Goal: Information Seeking & Learning: Learn about a topic

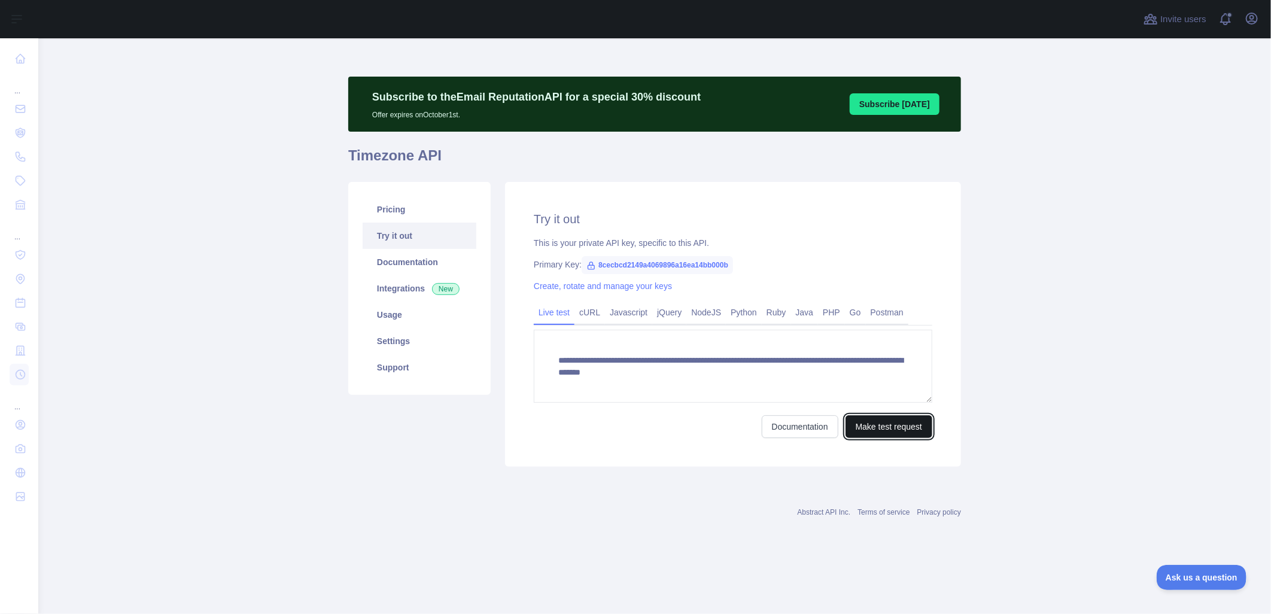
click at [889, 419] on button "Make test request" at bounding box center [888, 426] width 87 height 23
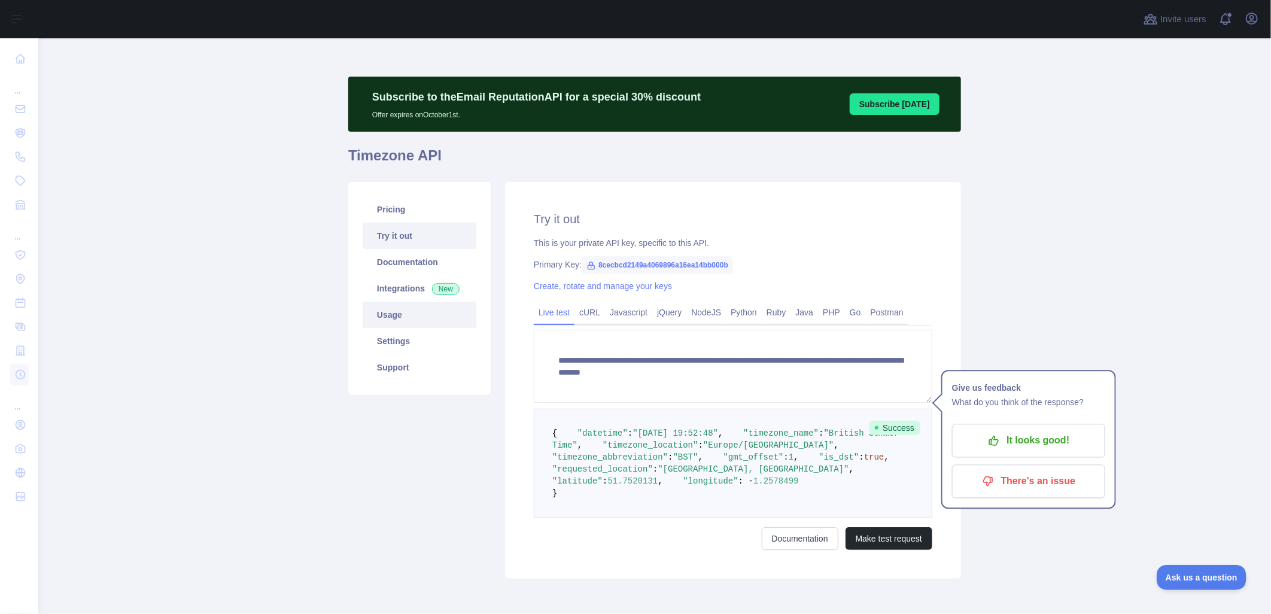
click at [397, 308] on link "Usage" at bounding box center [420, 315] width 114 height 26
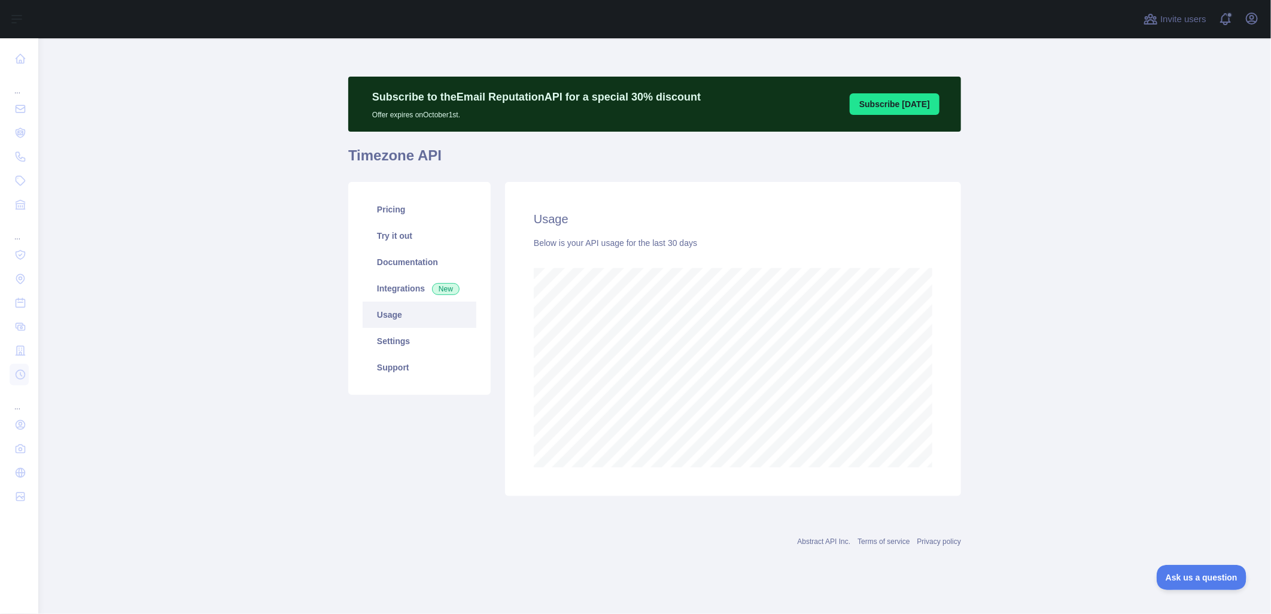
scroll to position [576, 1233]
click at [397, 260] on link "Documentation" at bounding box center [420, 262] width 114 height 26
click at [1204, 573] on span "Ask us a question" at bounding box center [1195, 575] width 90 height 8
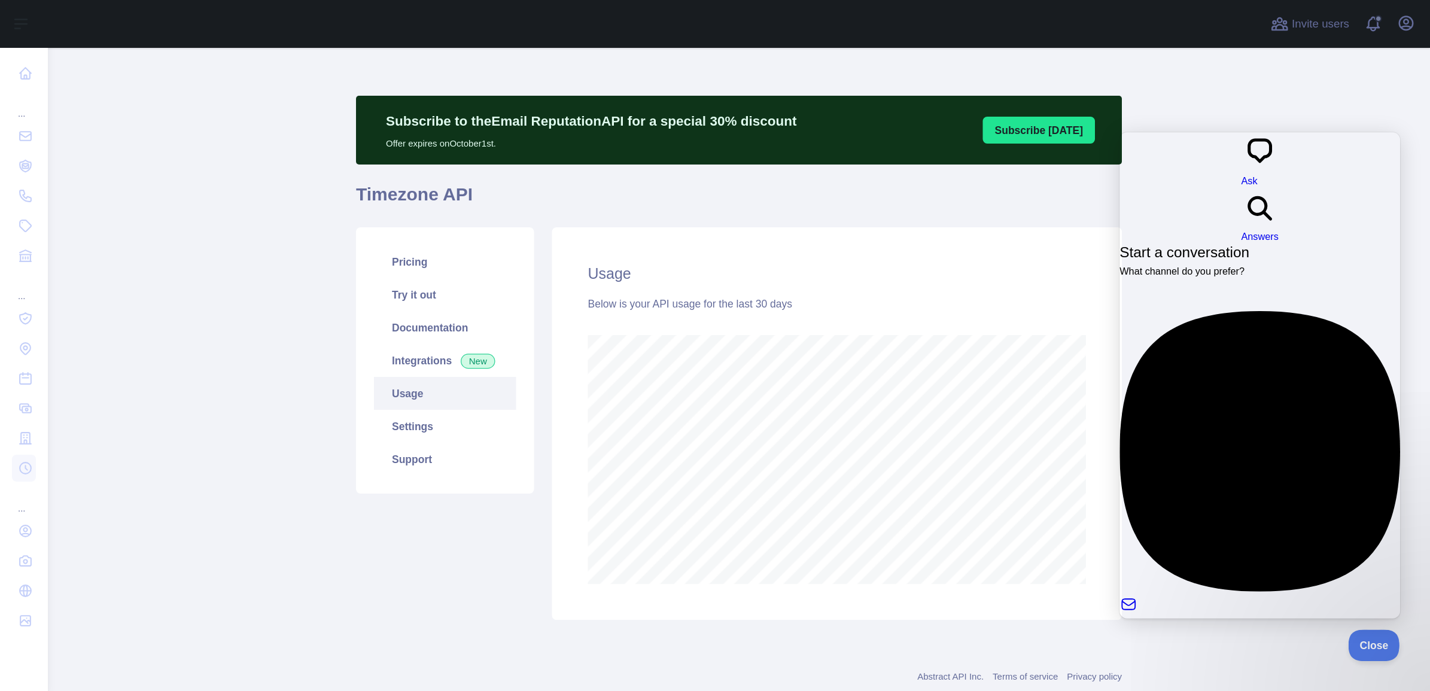
scroll to position [653, 1392]
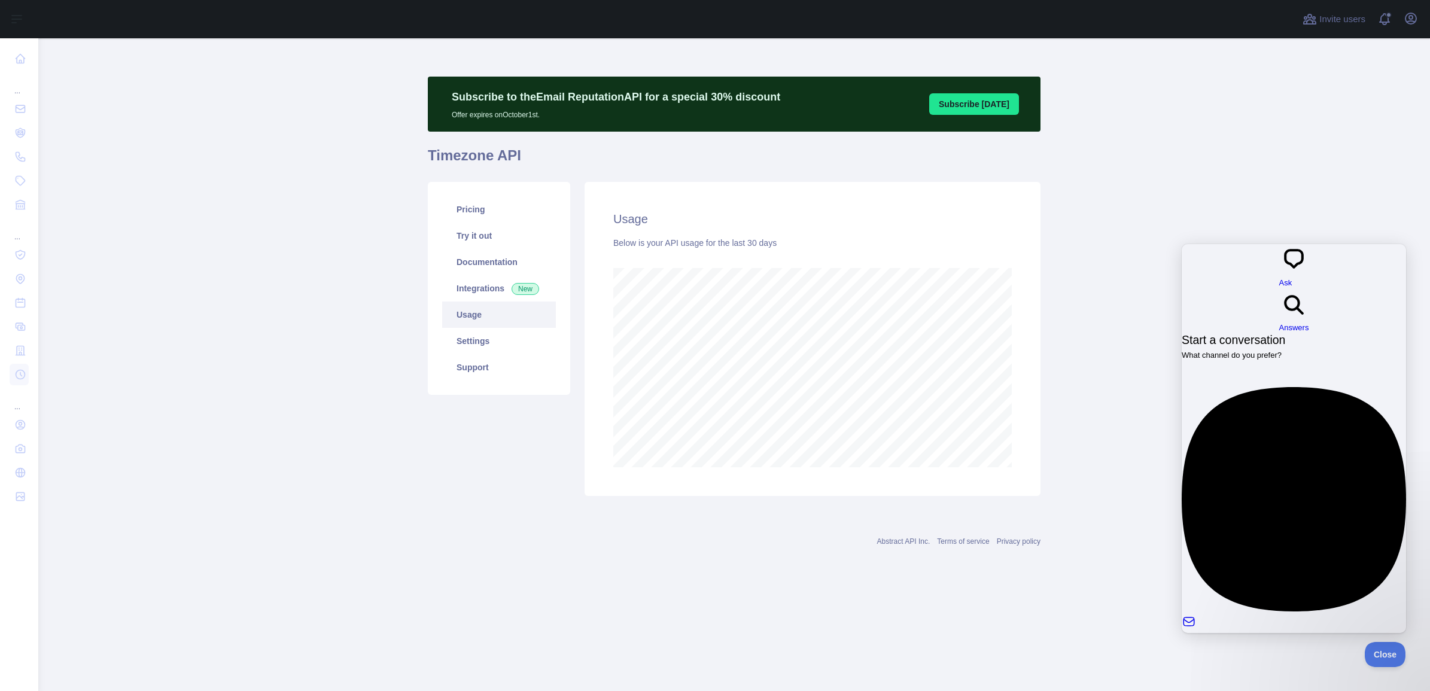
click at [1261, 612] on div at bounding box center [1260, 681] width 157 height 0
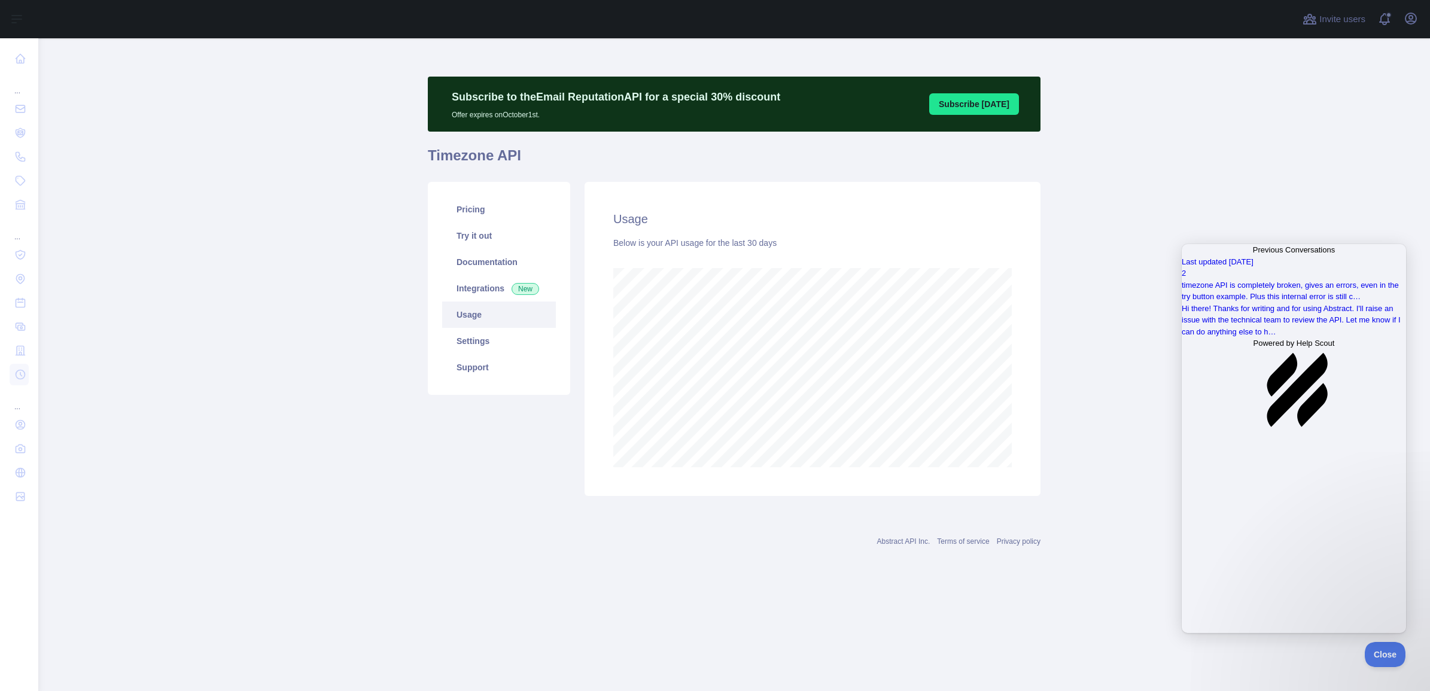
click at [1260, 434] on div "Last updated [DATE] 2 timezone API is completely broken, gives an errors, even …" at bounding box center [1294, 345] width 224 height 178
click at [1253, 254] on span "Go back" at bounding box center [1253, 249] width 0 height 9
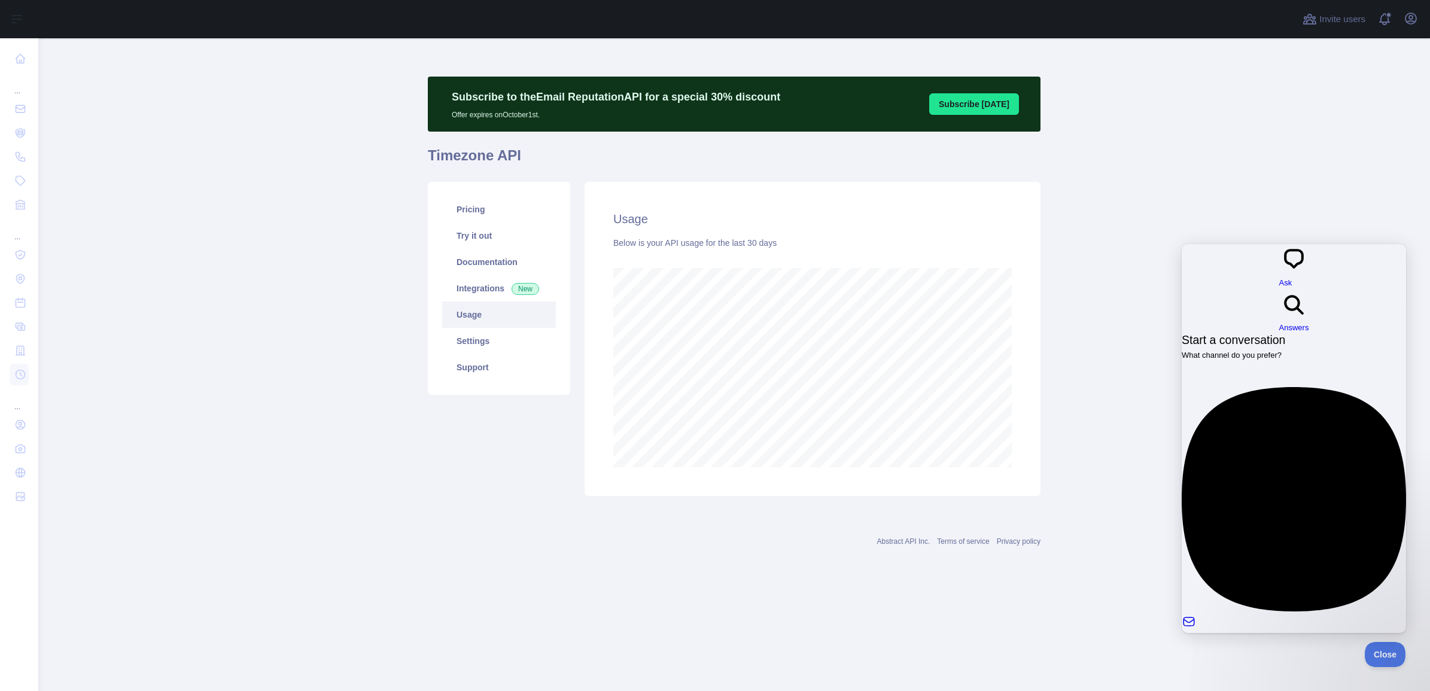
click at [1270, 612] on div "new : 1" at bounding box center [1294, 673] width 224 height 12
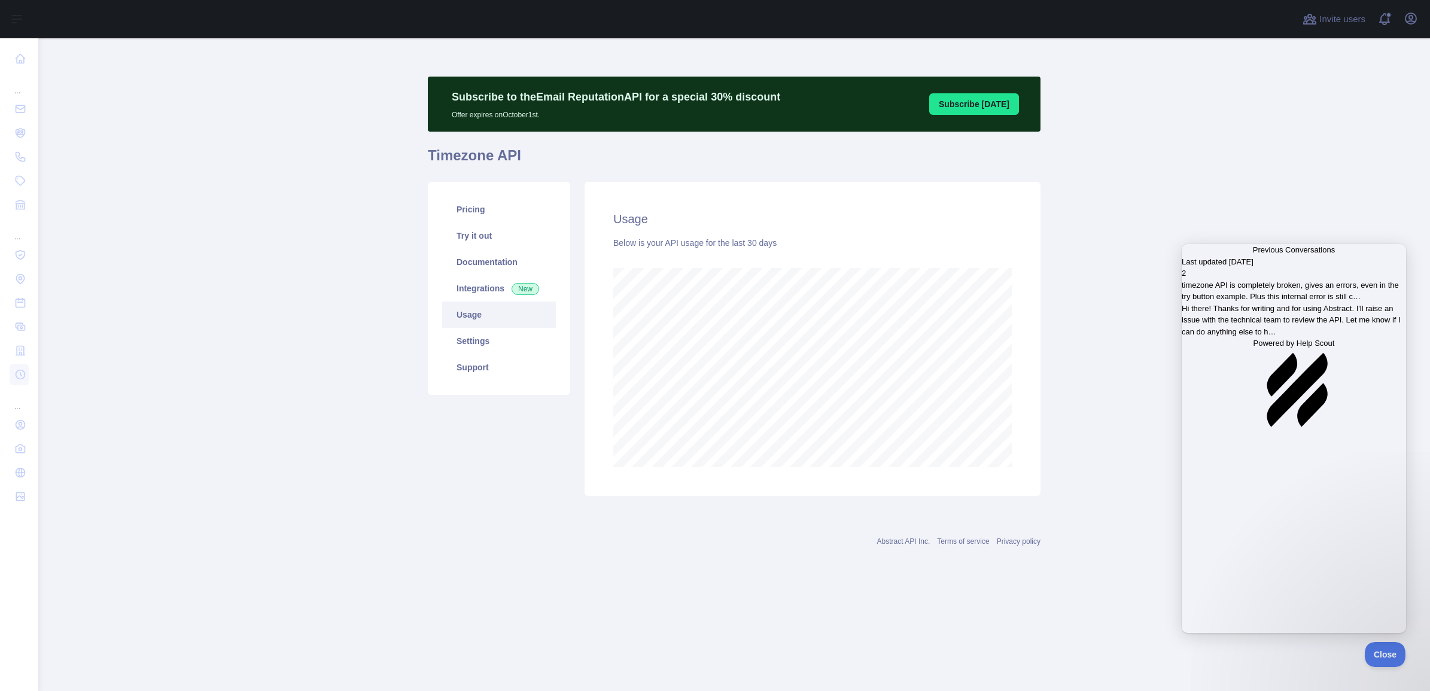
click at [1240, 337] on div "Previous Conversations" at bounding box center [1294, 337] width 224 height 0
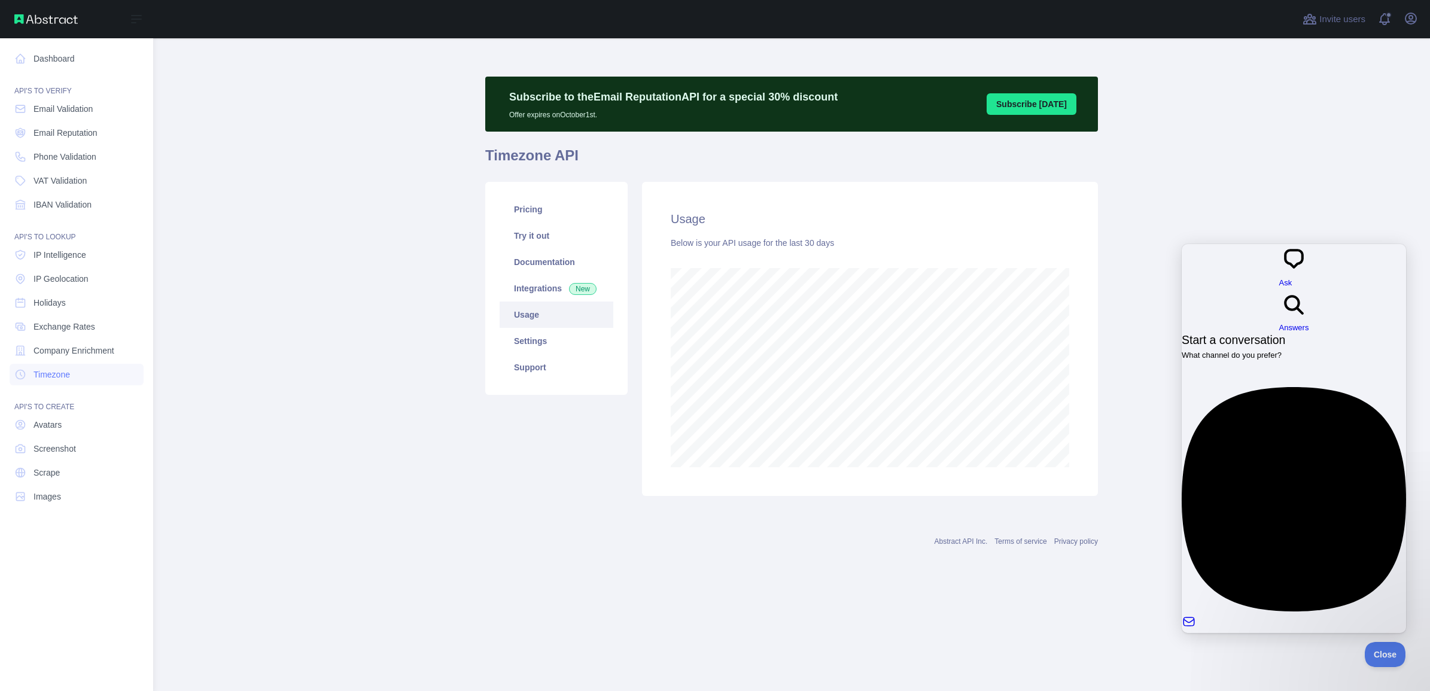
scroll to position [597625, 597002]
click at [46, 58] on link "Dashboard" at bounding box center [77, 59] width 134 height 22
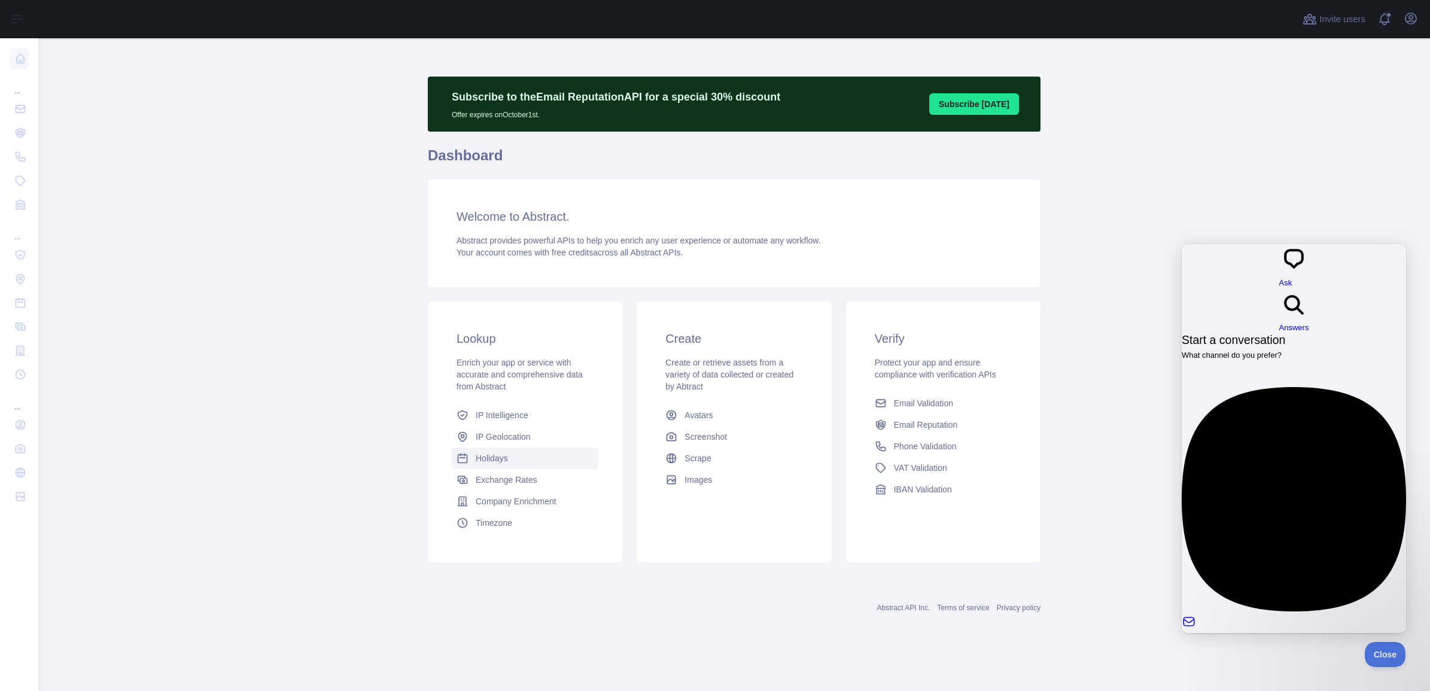
click at [509, 459] on link "Holidays" at bounding box center [525, 459] width 147 height 22
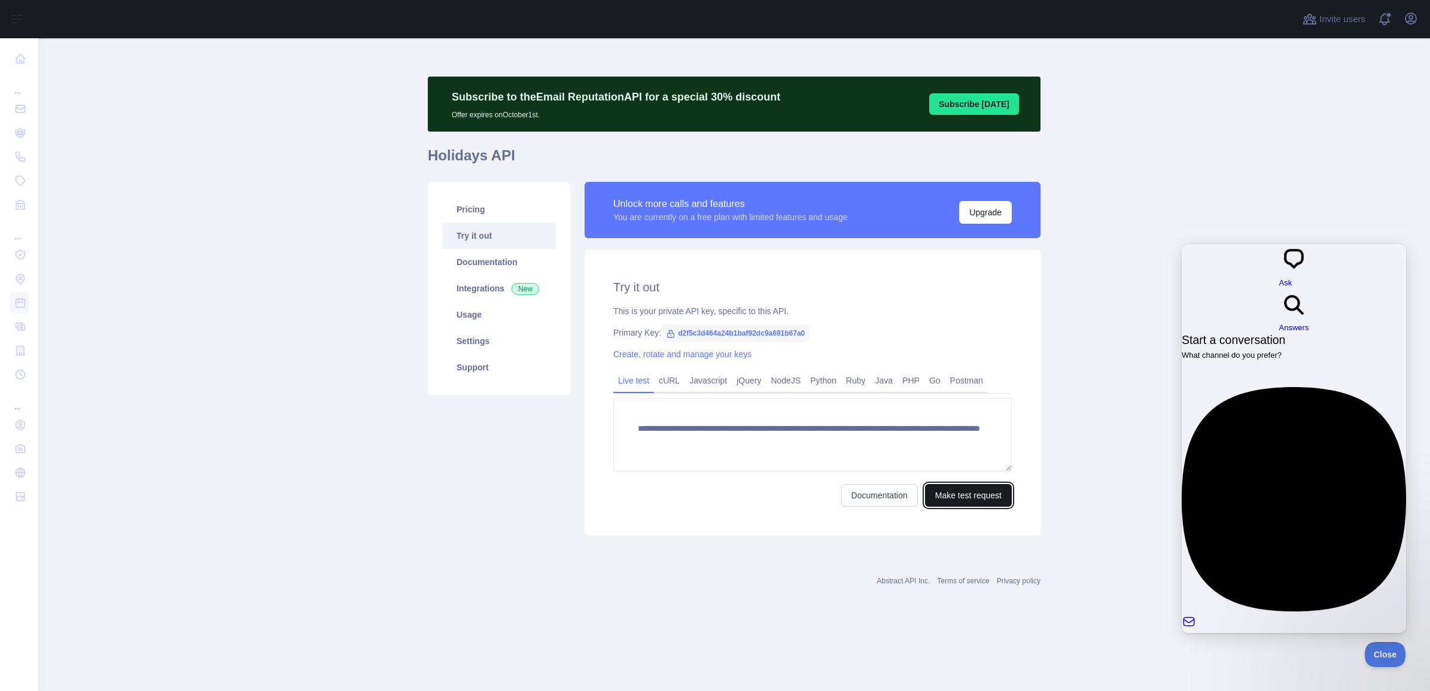
click at [955, 491] on button "Make test request" at bounding box center [968, 495] width 87 height 23
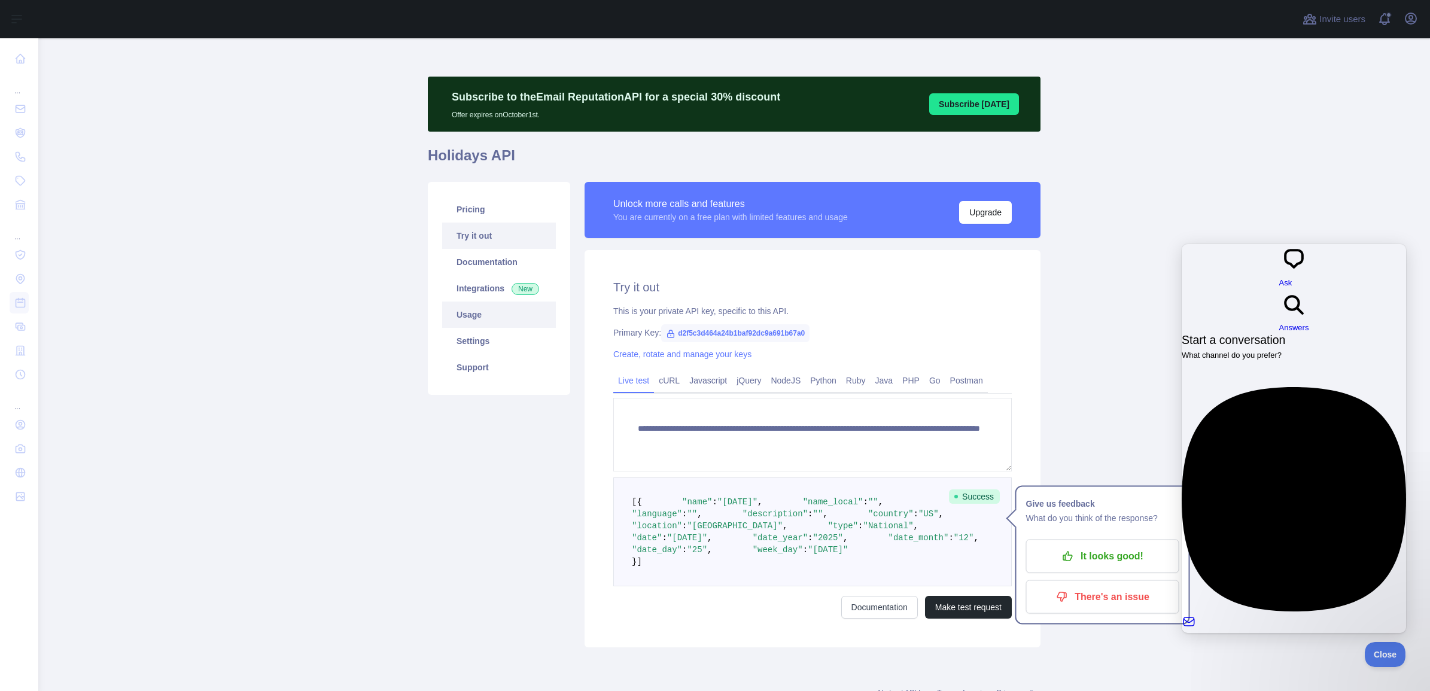
click at [468, 312] on link "Usage" at bounding box center [499, 315] width 114 height 26
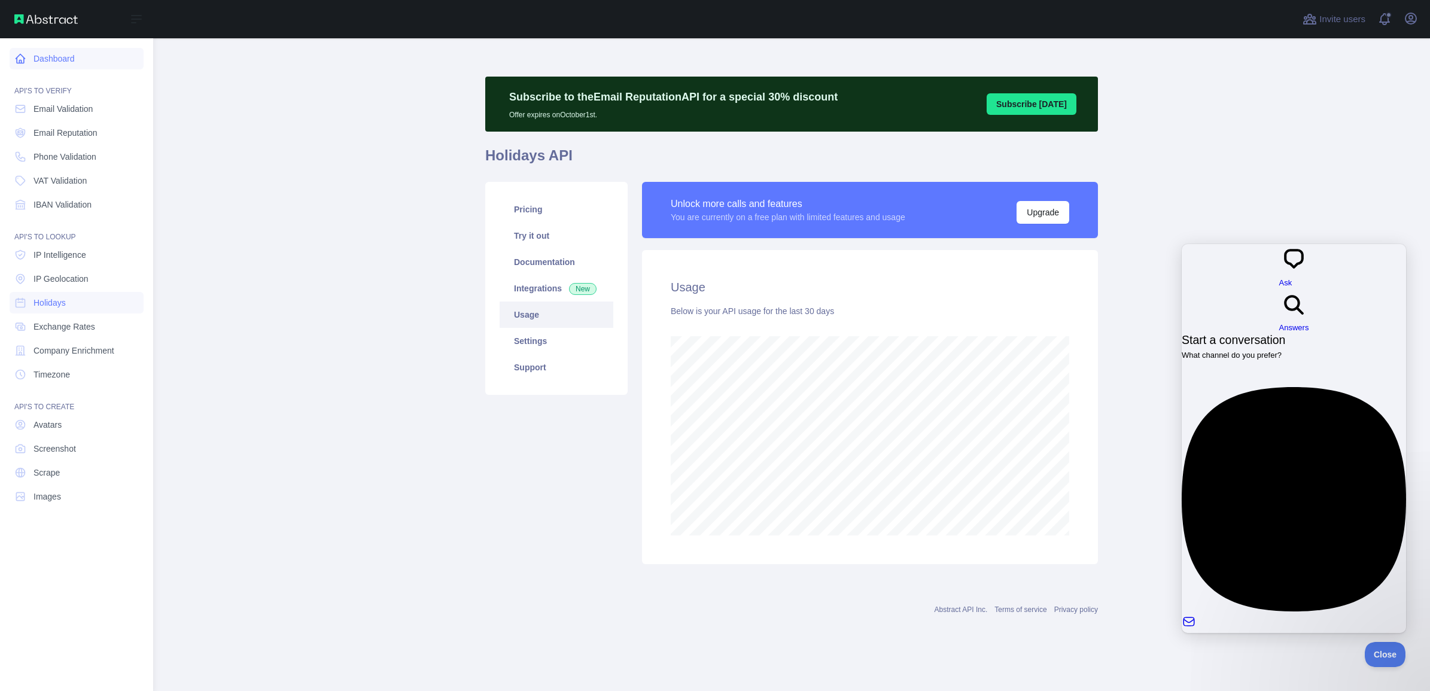
scroll to position [597625, 597002]
click at [51, 62] on link "Dashboard" at bounding box center [77, 59] width 134 height 22
